Goal: Navigation & Orientation: Find specific page/section

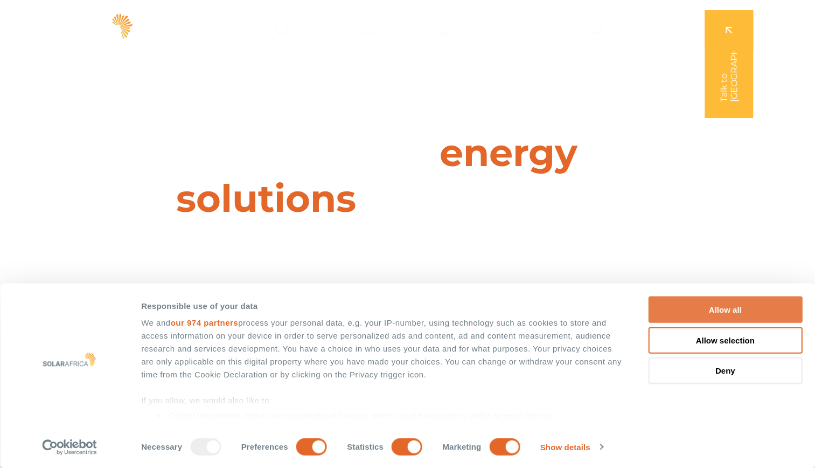
click at [701, 304] on button "Allow all" at bounding box center [725, 309] width 154 height 26
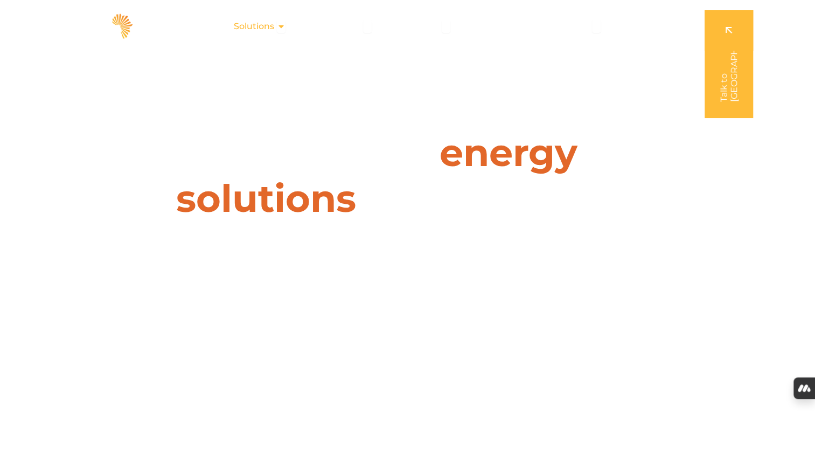
click at [285, 25] on icon "Menu" at bounding box center [281, 26] width 9 height 9
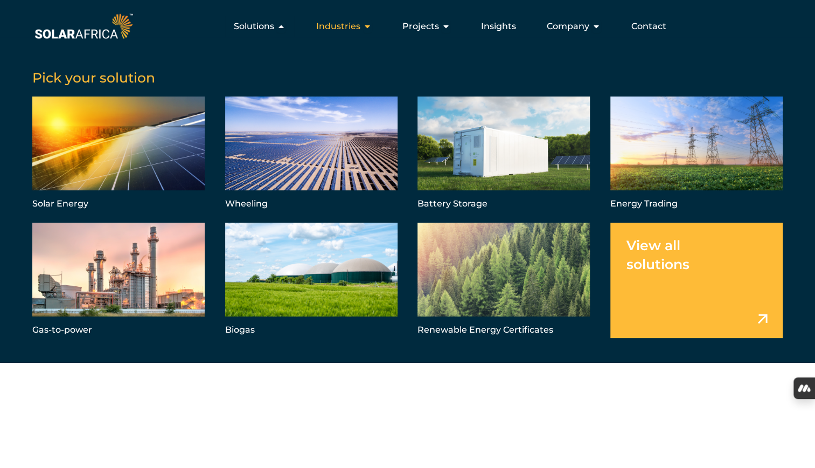
click at [365, 26] on icon "Menu" at bounding box center [367, 26] width 9 height 9
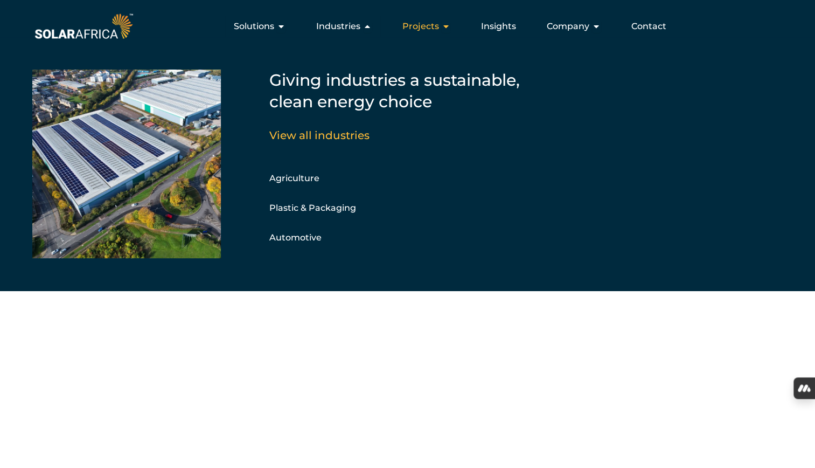
click at [443, 27] on icon "Menu" at bounding box center [446, 26] width 9 height 9
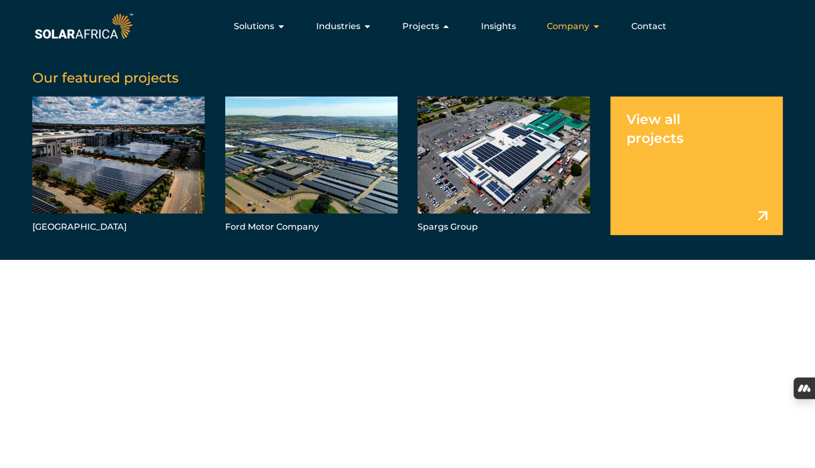
click at [597, 25] on icon "Menu" at bounding box center [596, 26] width 9 height 9
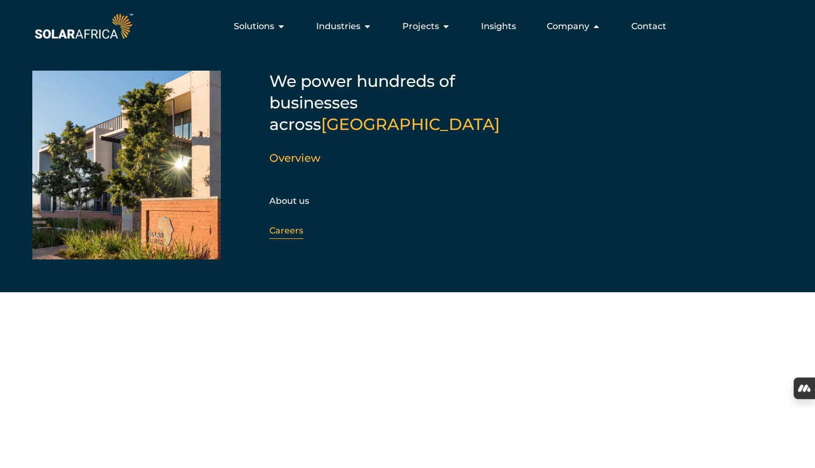
click at [285, 225] on link "Careers" at bounding box center [286, 230] width 34 height 10
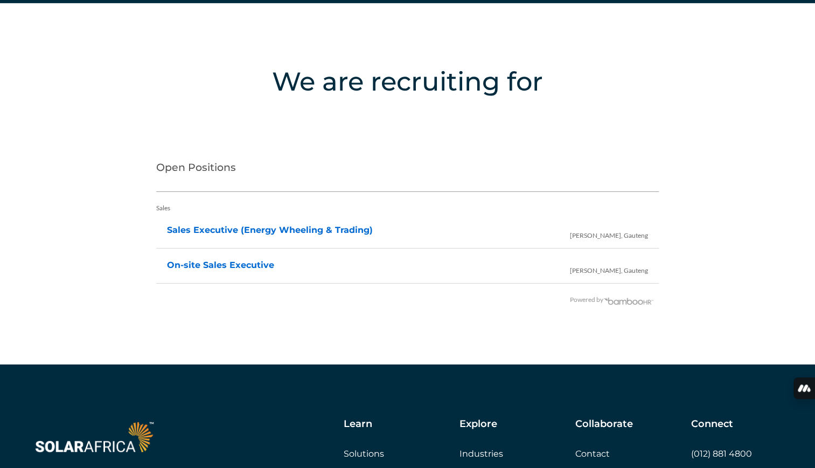
scroll to position [2156, 0]
